Goal: Task Accomplishment & Management: Complete application form

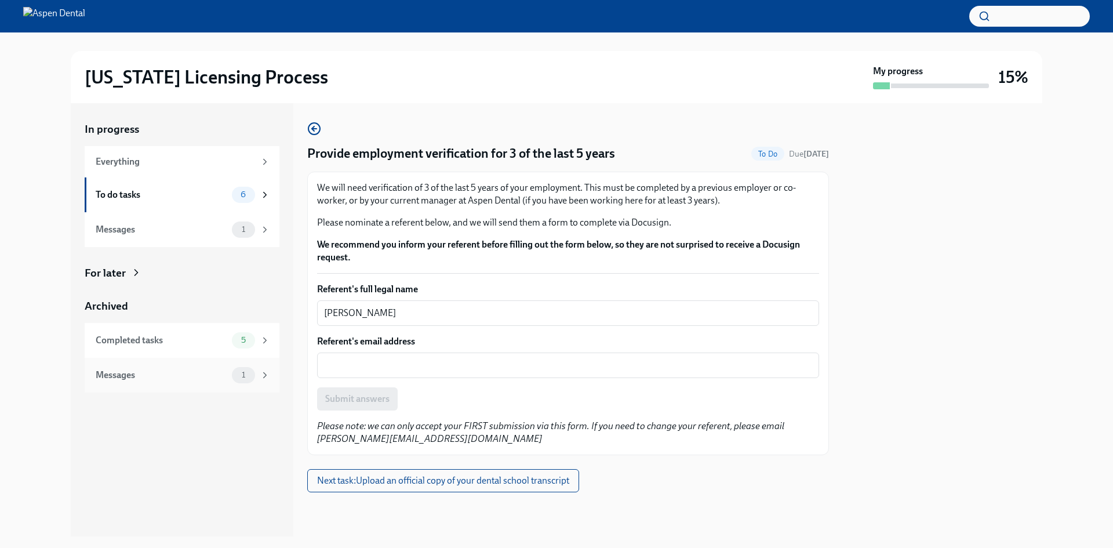
click at [218, 378] on div "Messages" at bounding box center [162, 375] width 132 height 13
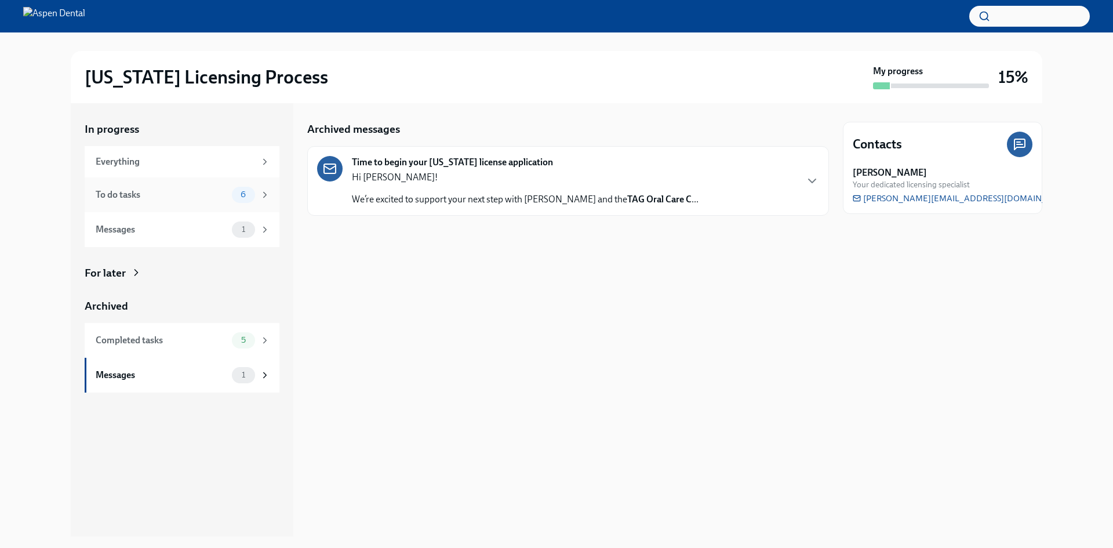
click at [190, 195] on div "To do tasks" at bounding box center [162, 194] width 132 height 13
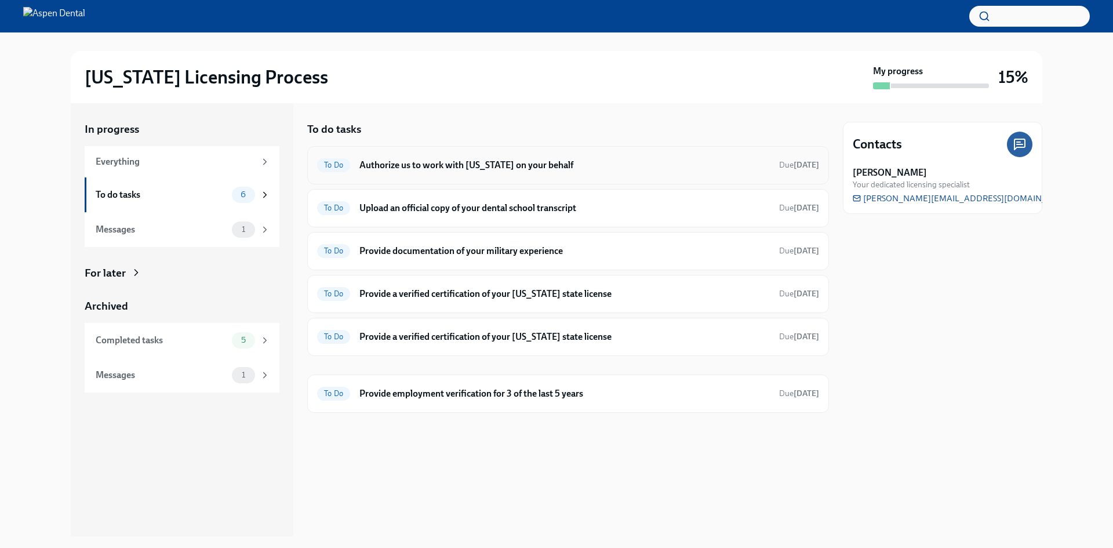
click at [511, 166] on h6 "Authorize us to work with [US_STATE] on your behalf" at bounding box center [565, 165] width 411 height 13
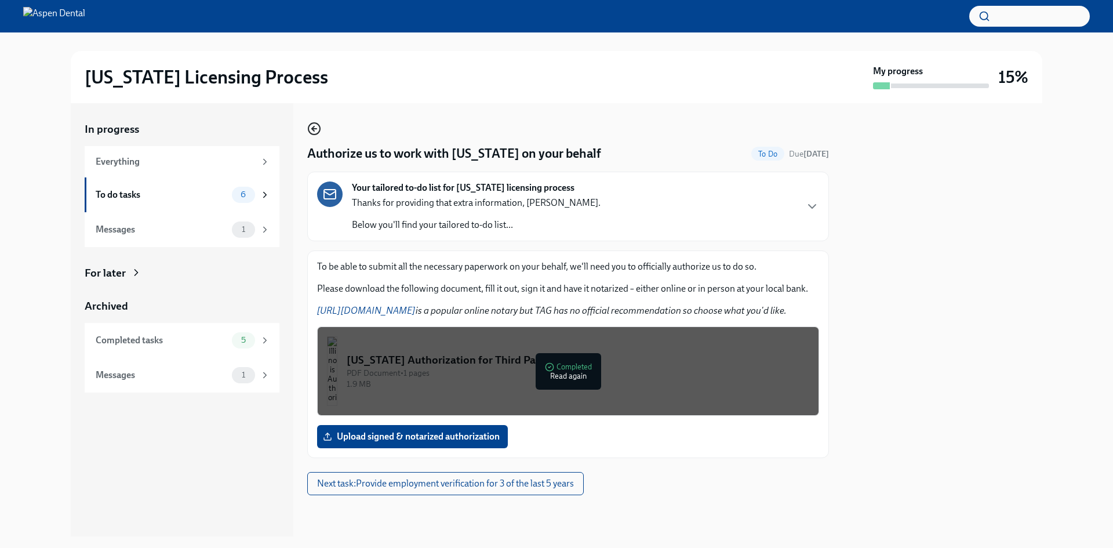
click at [314, 131] on icon "button" at bounding box center [313, 128] width 2 height 5
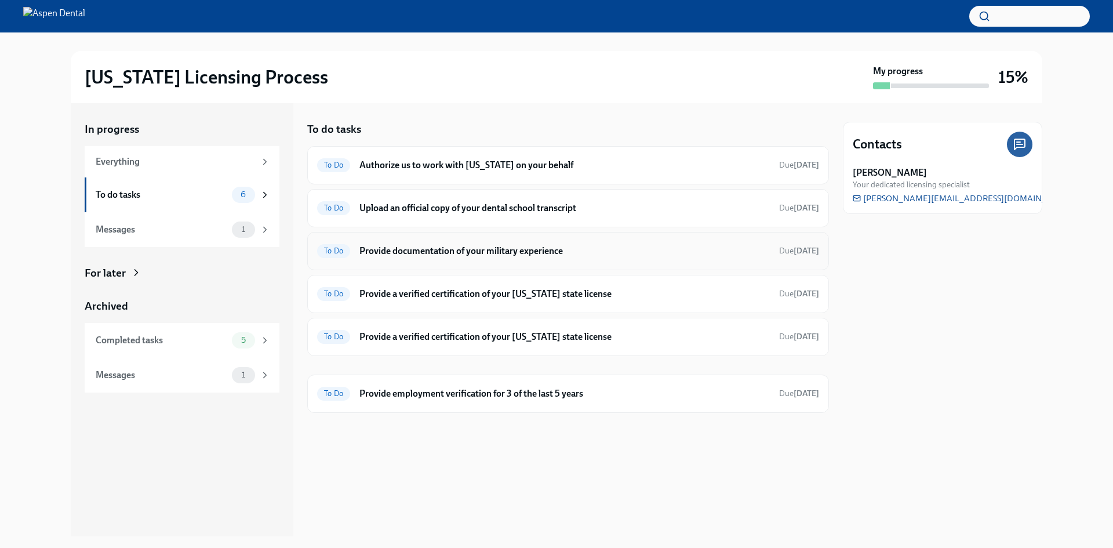
click at [506, 259] on div "To Do Provide documentation of your military experience Due [DATE]" at bounding box center [568, 251] width 502 height 19
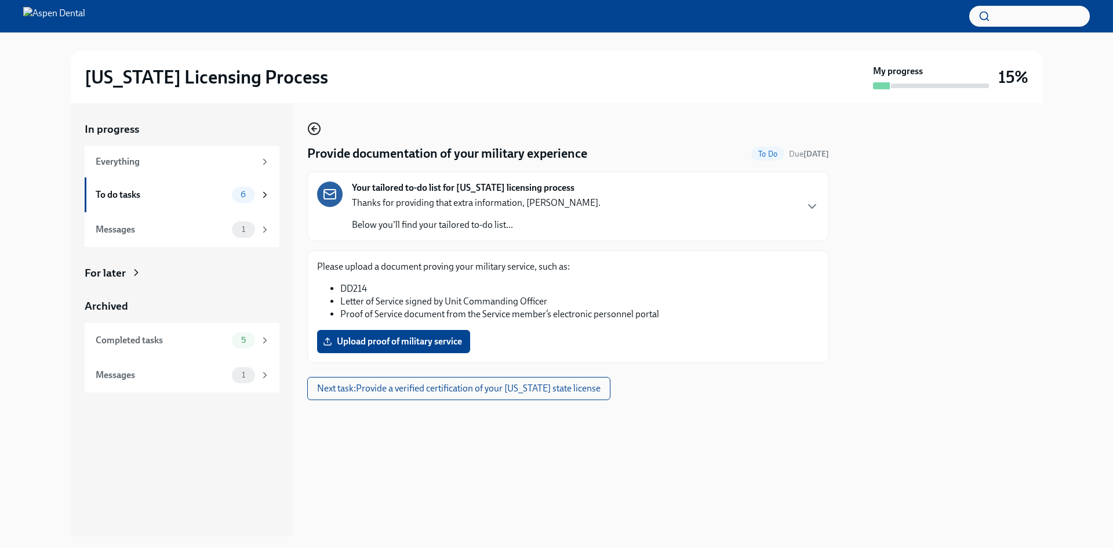
click at [311, 130] on icon "button" at bounding box center [314, 129] width 14 height 14
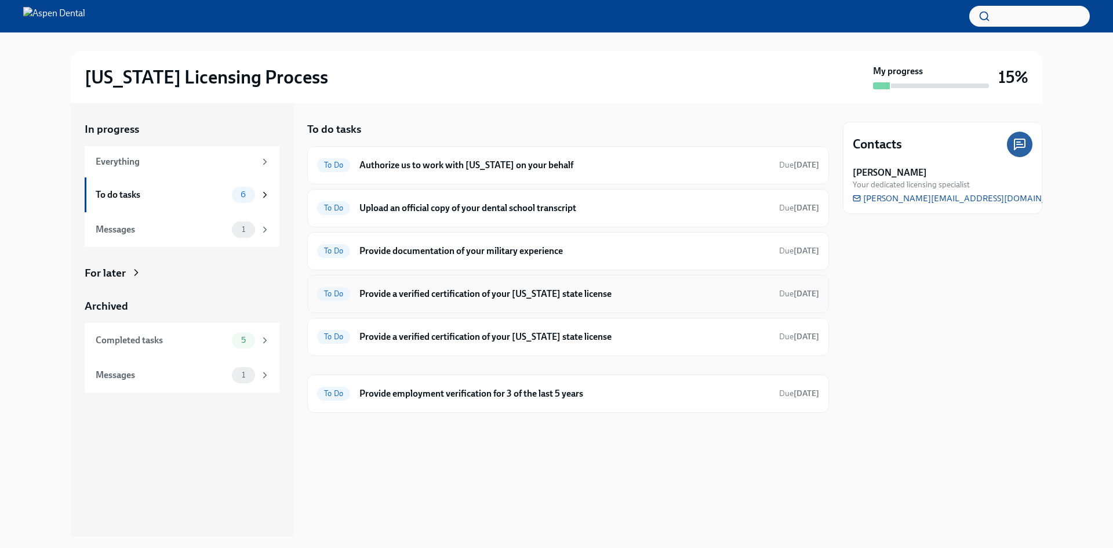
click at [533, 288] on h6 "Provide a verified certification of your [US_STATE] state license" at bounding box center [565, 294] width 411 height 13
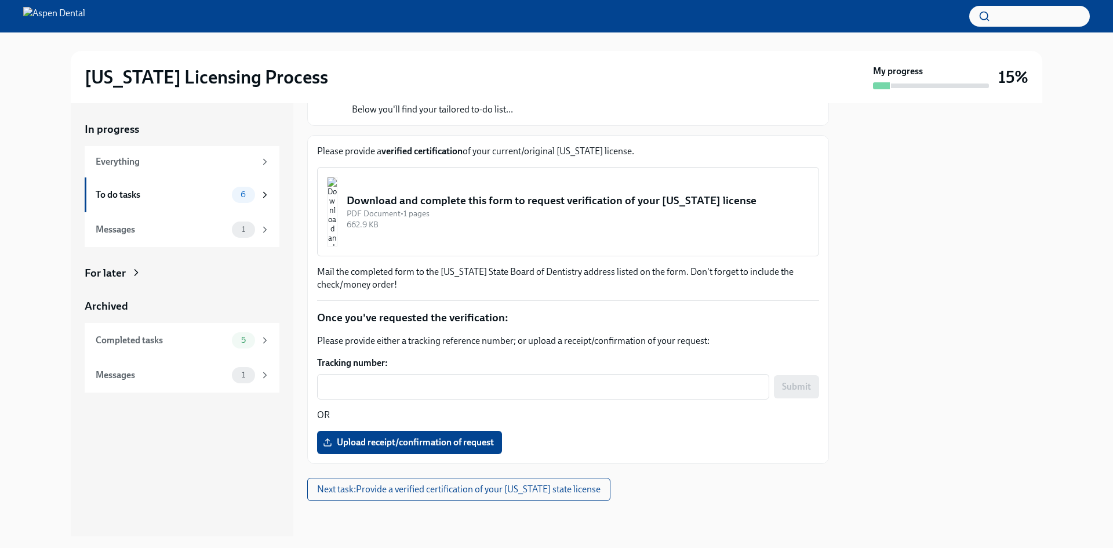
scroll to position [116, 0]
click at [338, 231] on img "button" at bounding box center [332, 211] width 10 height 70
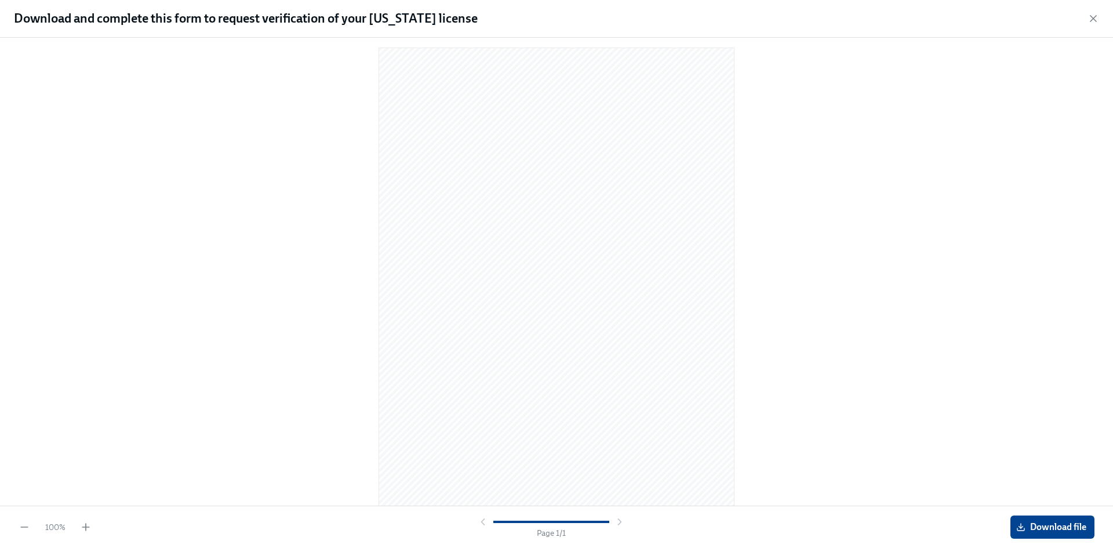
scroll to position [11, 0]
click at [1055, 538] on button "Download file" at bounding box center [1053, 527] width 84 height 23
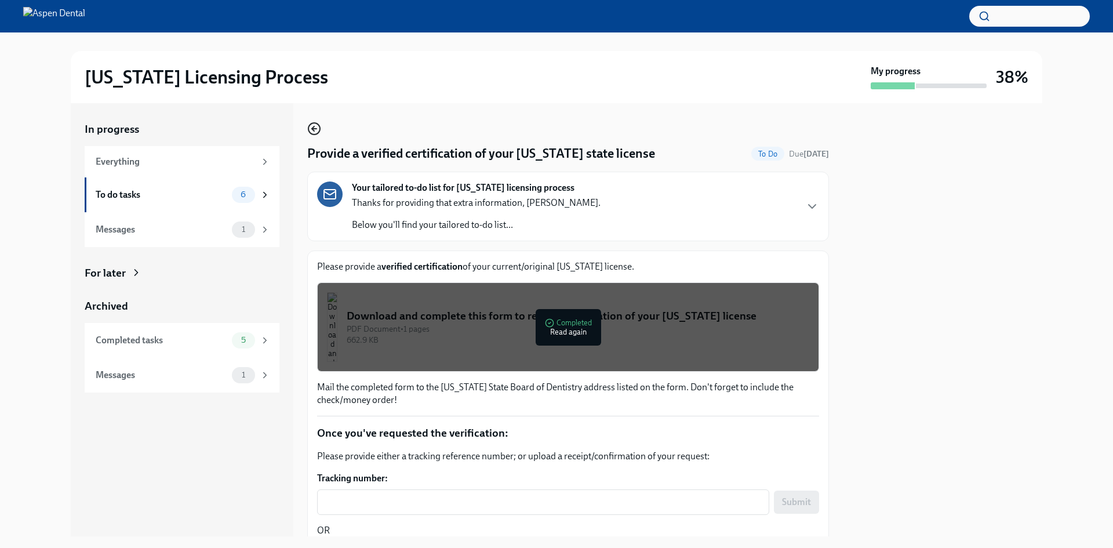
click at [315, 128] on icon "button" at bounding box center [314, 129] width 14 height 14
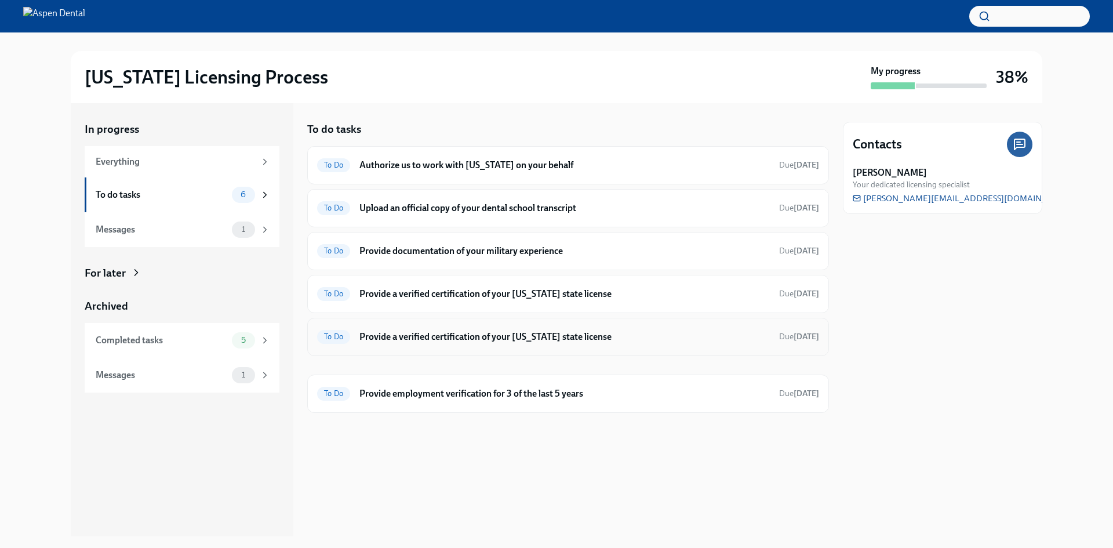
click at [549, 343] on h6 "Provide a verified certification of your [US_STATE] state license" at bounding box center [565, 337] width 411 height 13
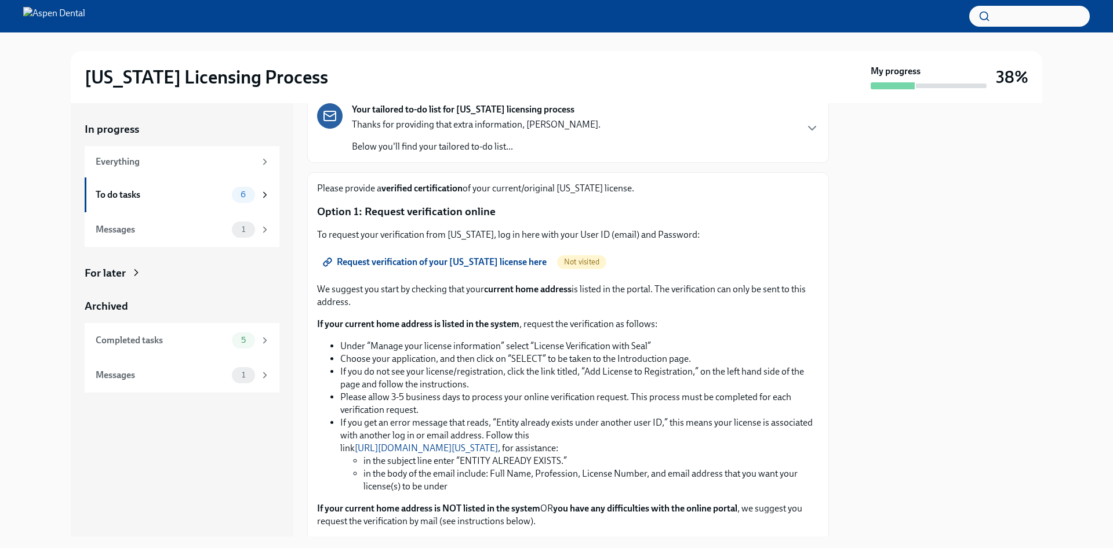
scroll to position [58, 0]
